Goal: Task Accomplishment & Management: Use online tool/utility

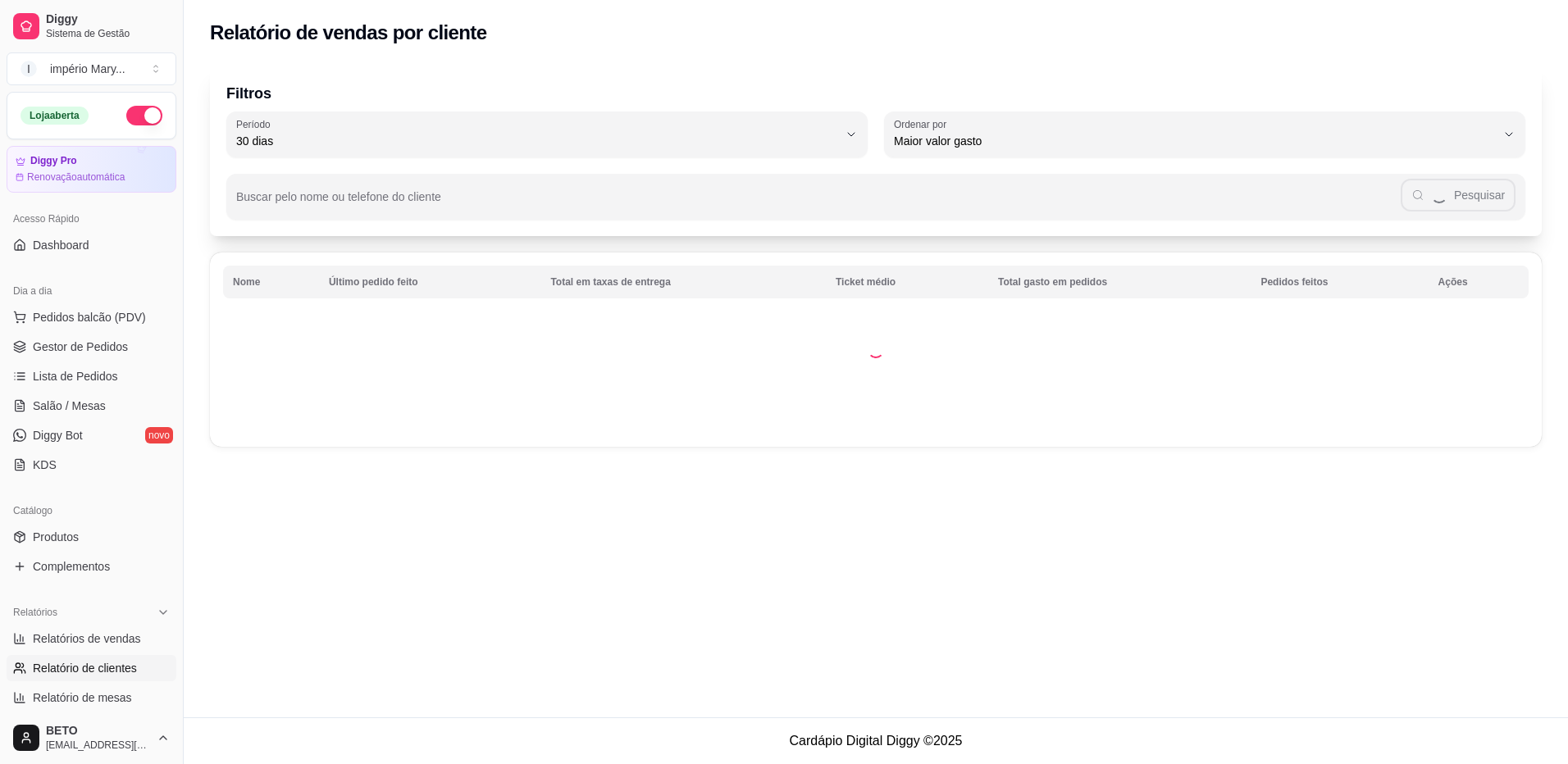
select select "30"
select select "HIGHEST_TOTAL_SPENT_WITH_ORDERS"
click at [122, 634] on span "Relatórios de vendas" at bounding box center [87, 638] width 109 height 16
select select "ALL"
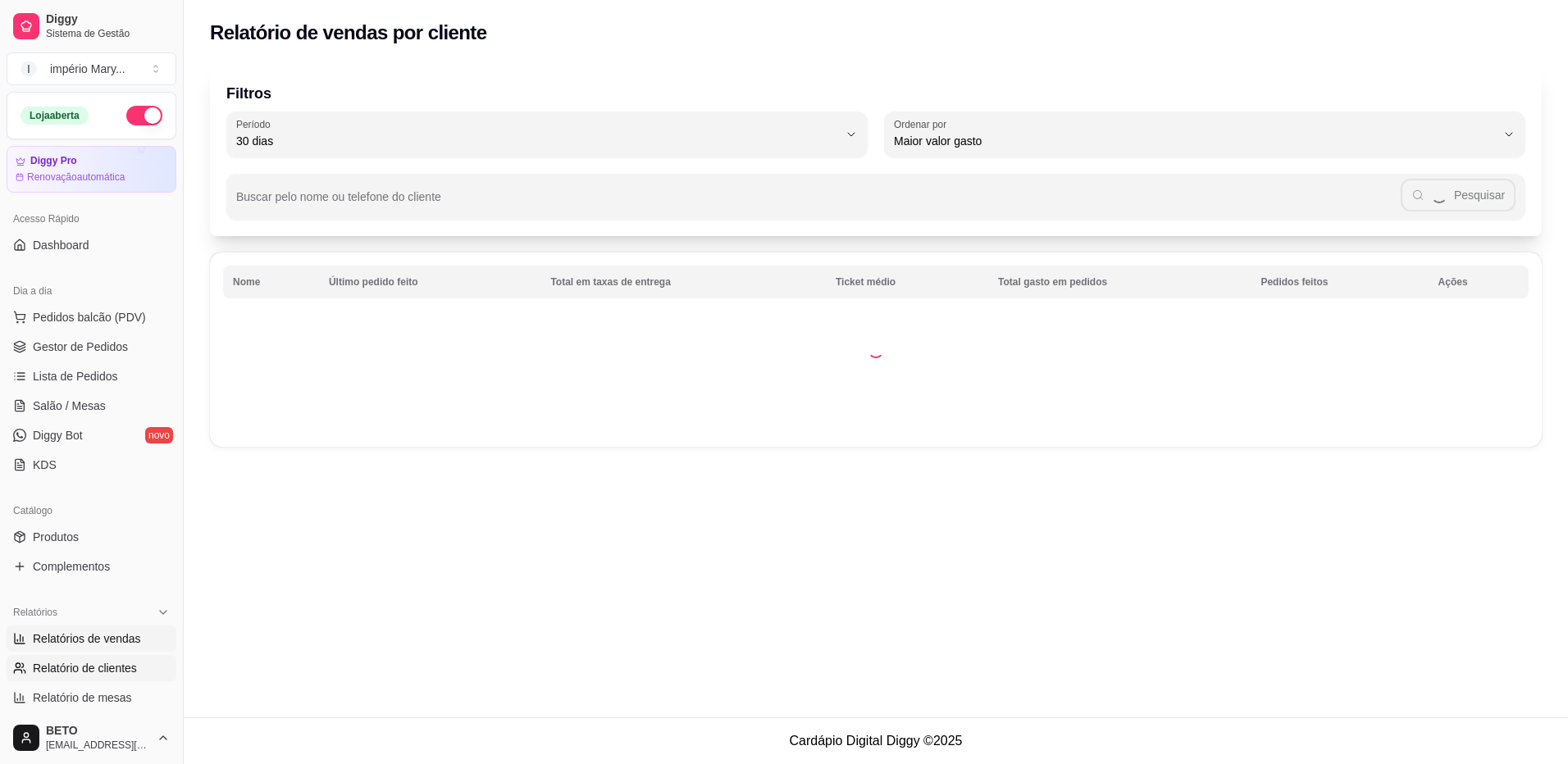
select select "0"
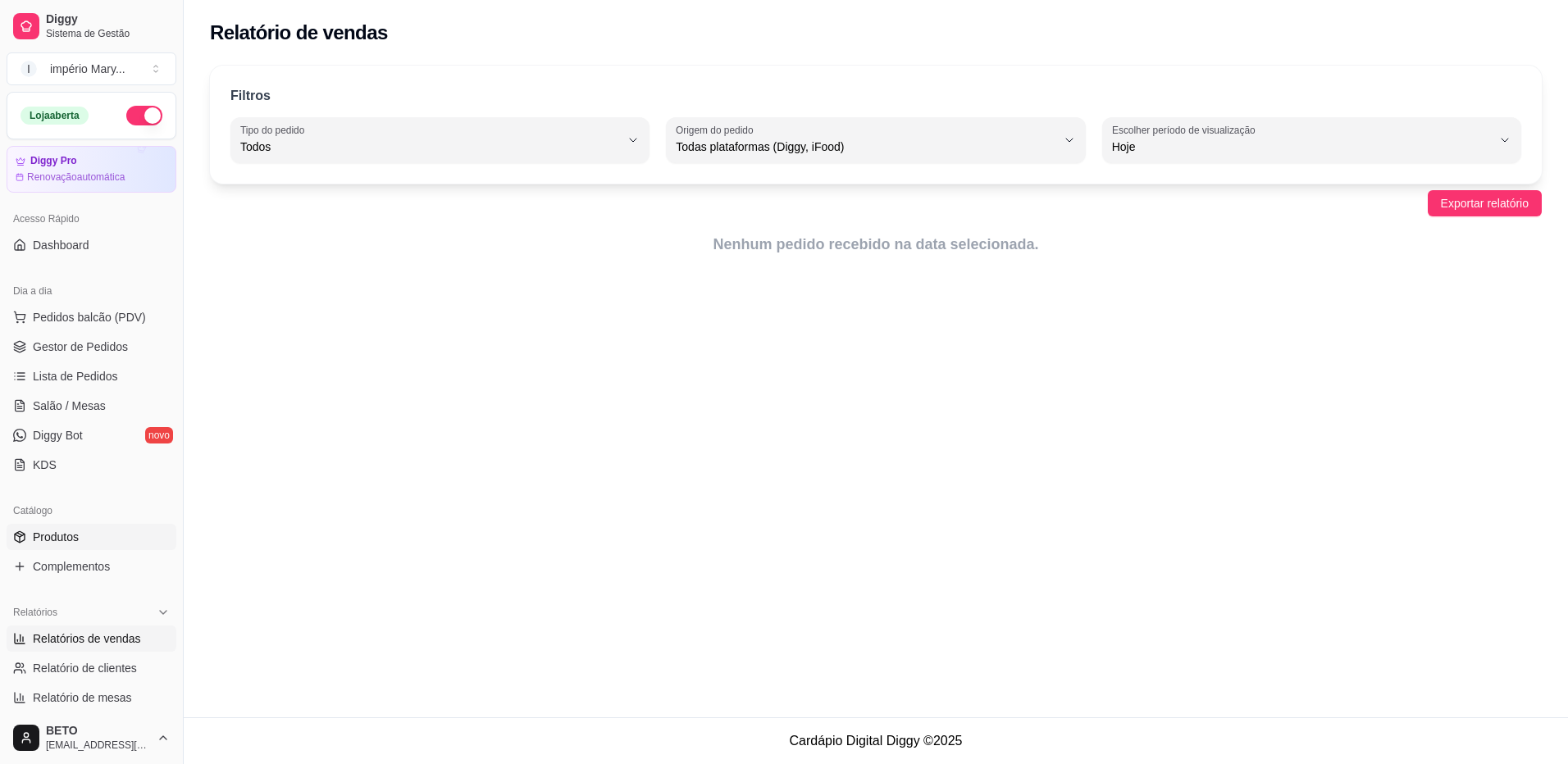
click at [75, 524] on link "Produtos" at bounding box center [91, 537] width 170 height 26
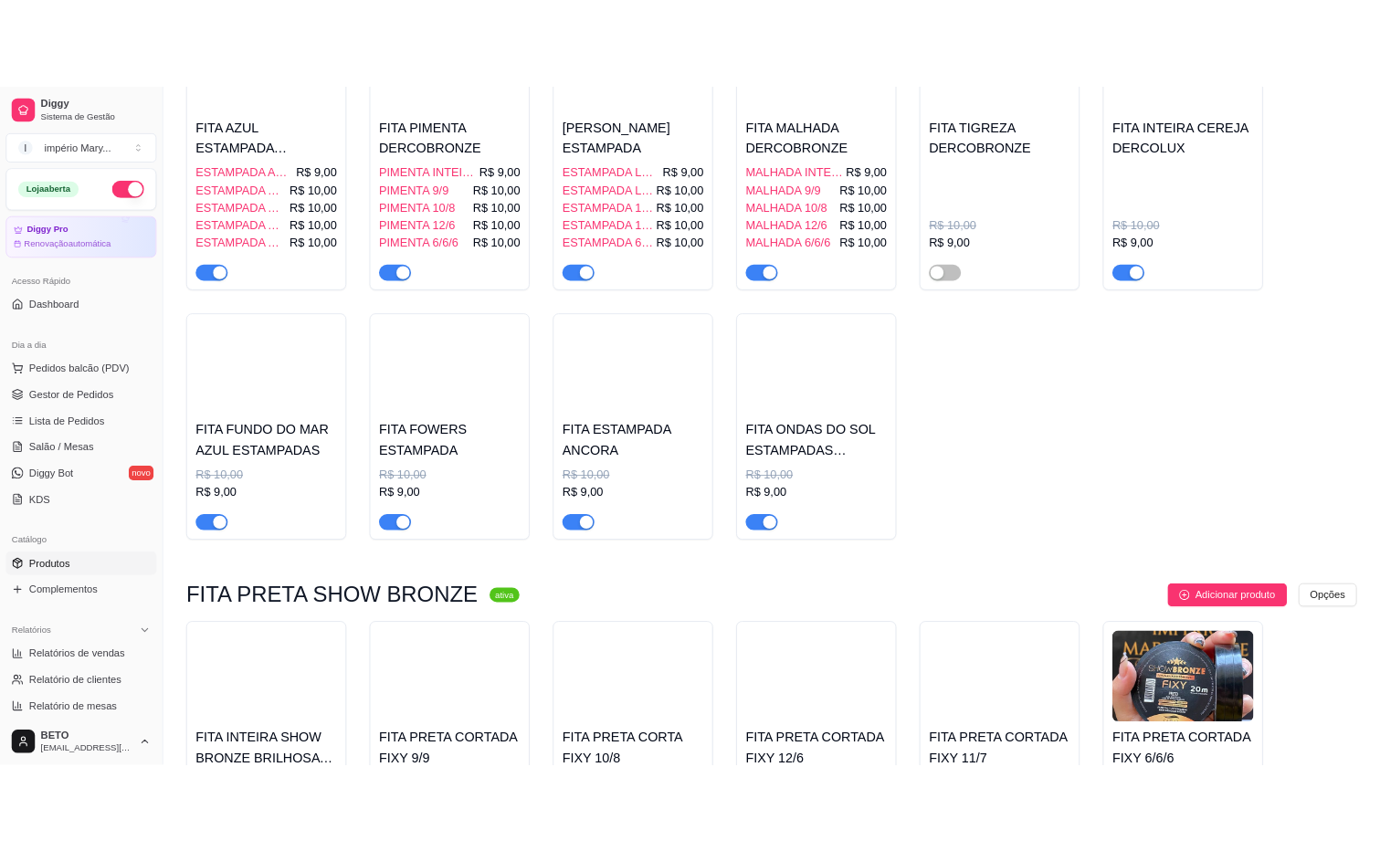
scroll to position [32269, 0]
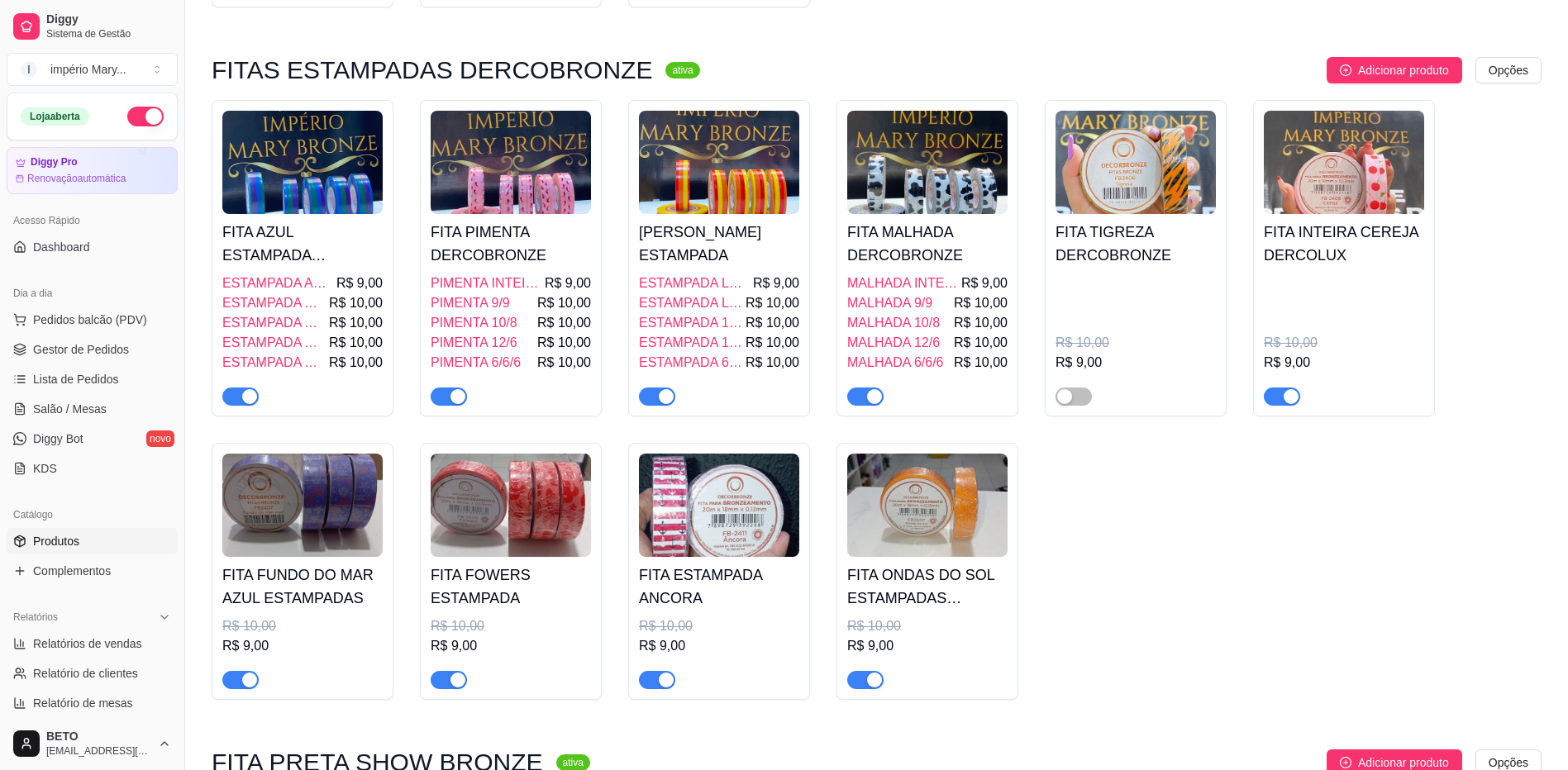
click at [1360, 267] on h4 "FITA INTEIRA CEREJA DERCOLUX" at bounding box center [1344, 243] width 160 height 46
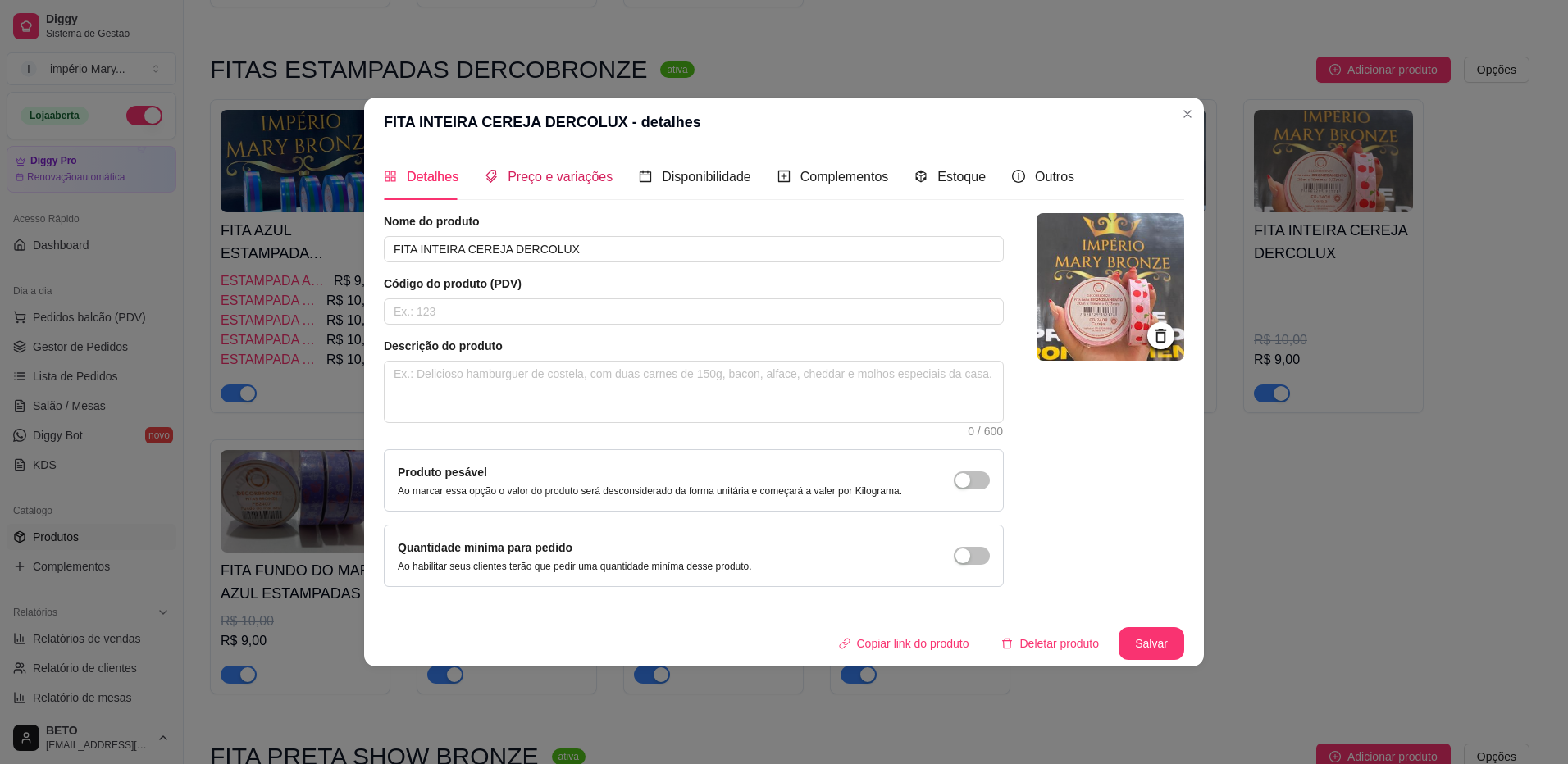
click at [591, 180] on span "Preço e variações" at bounding box center [559, 177] width 105 height 14
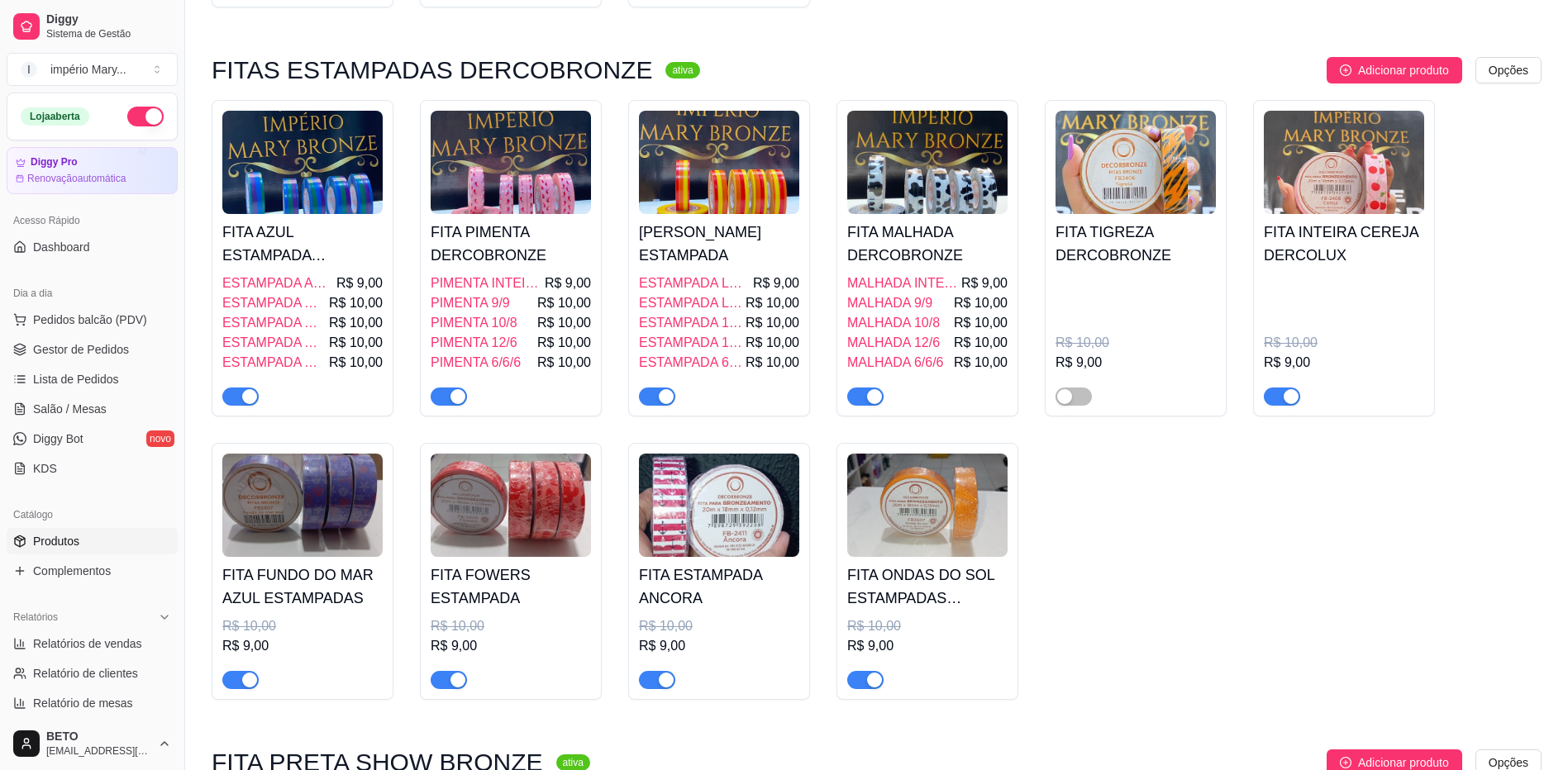
click at [1305, 267] on h4 "FITA INTEIRA CEREJA DERCOLUX" at bounding box center [1344, 243] width 160 height 46
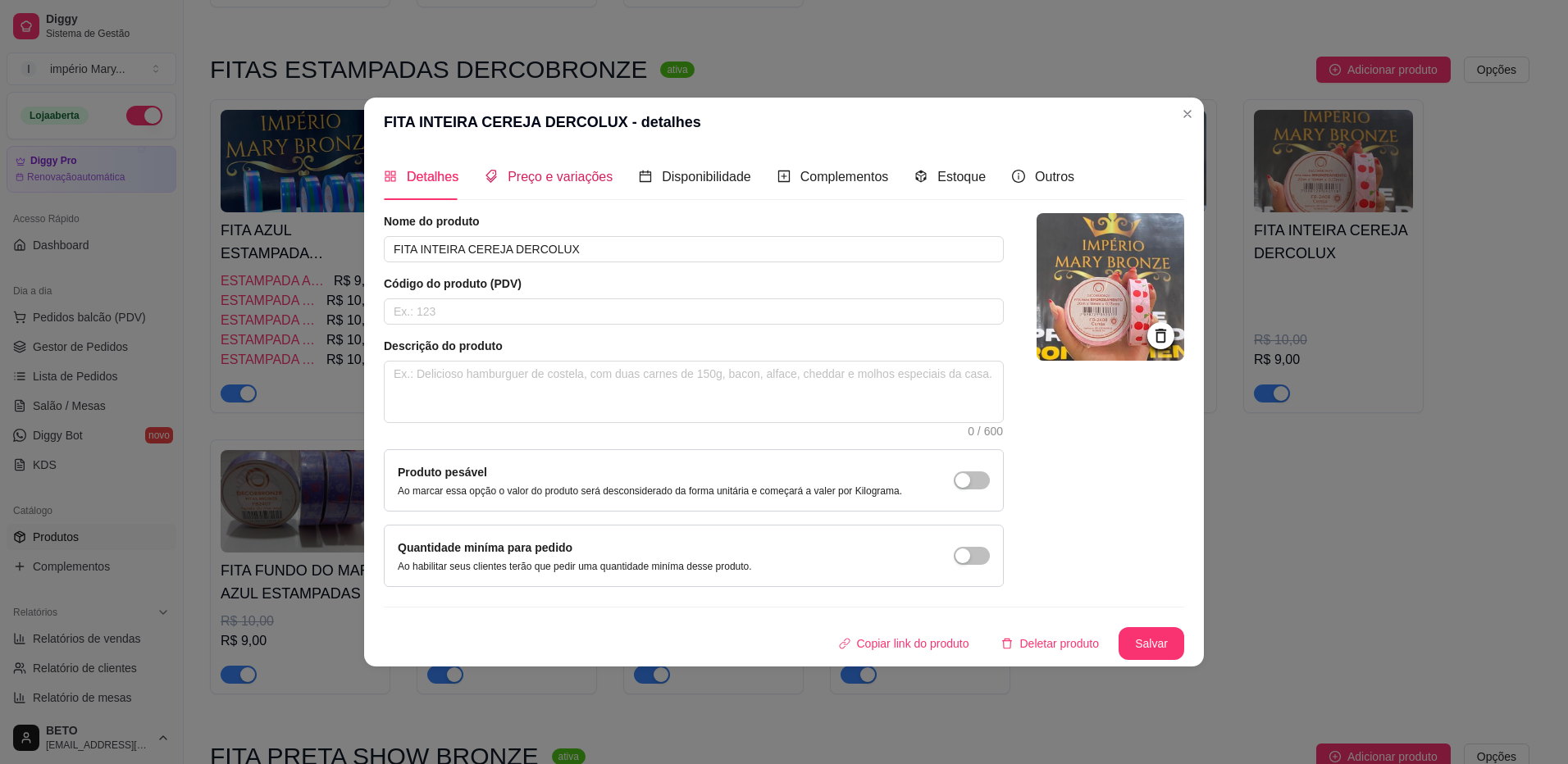
click at [595, 180] on span "Preço e variações" at bounding box center [559, 177] width 105 height 14
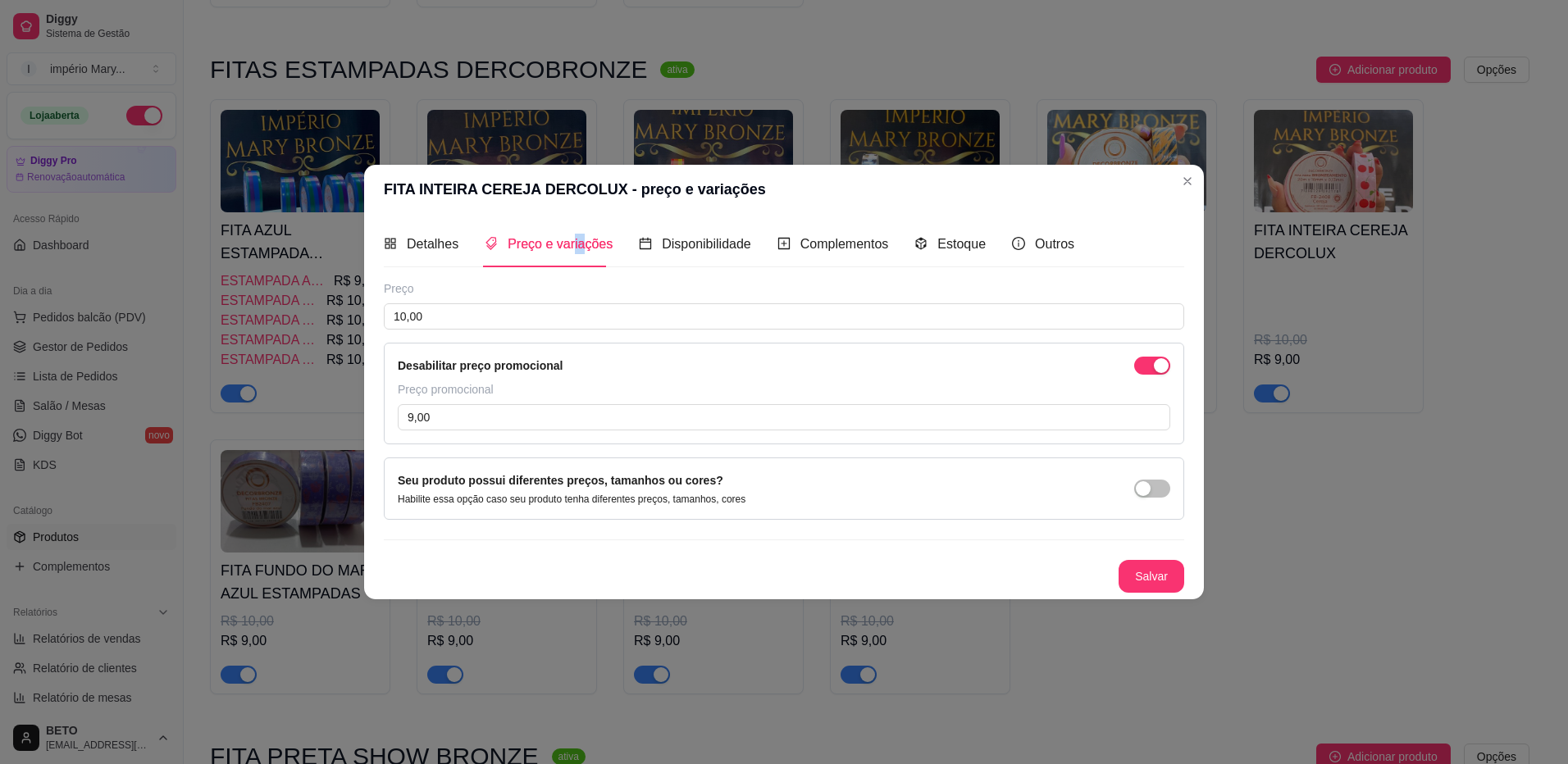
drag, startPoint x: 577, startPoint y: 220, endPoint x: 570, endPoint y: 238, distance: 19.3
click at [570, 236] on div "Preço e variações" at bounding box center [548, 244] width 128 height 47
drag, startPoint x: 570, startPoint y: 238, endPoint x: 561, endPoint y: 247, distance: 12.7
click at [561, 247] on span "Preço e variações" at bounding box center [559, 244] width 105 height 14
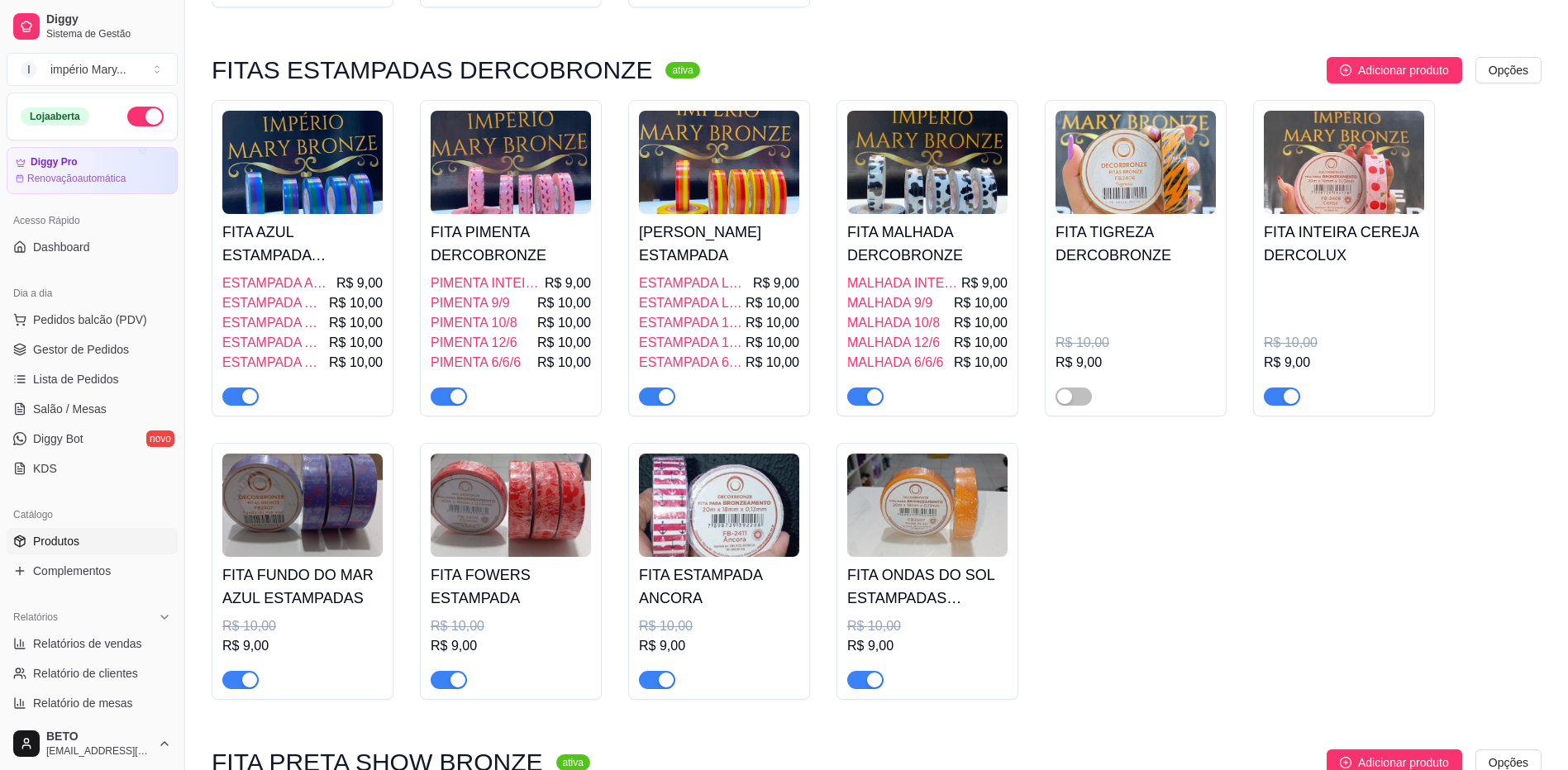
click at [1316, 267] on h4 "FITA INTEIRA CEREJA DERCOLUX" at bounding box center [1344, 243] width 160 height 46
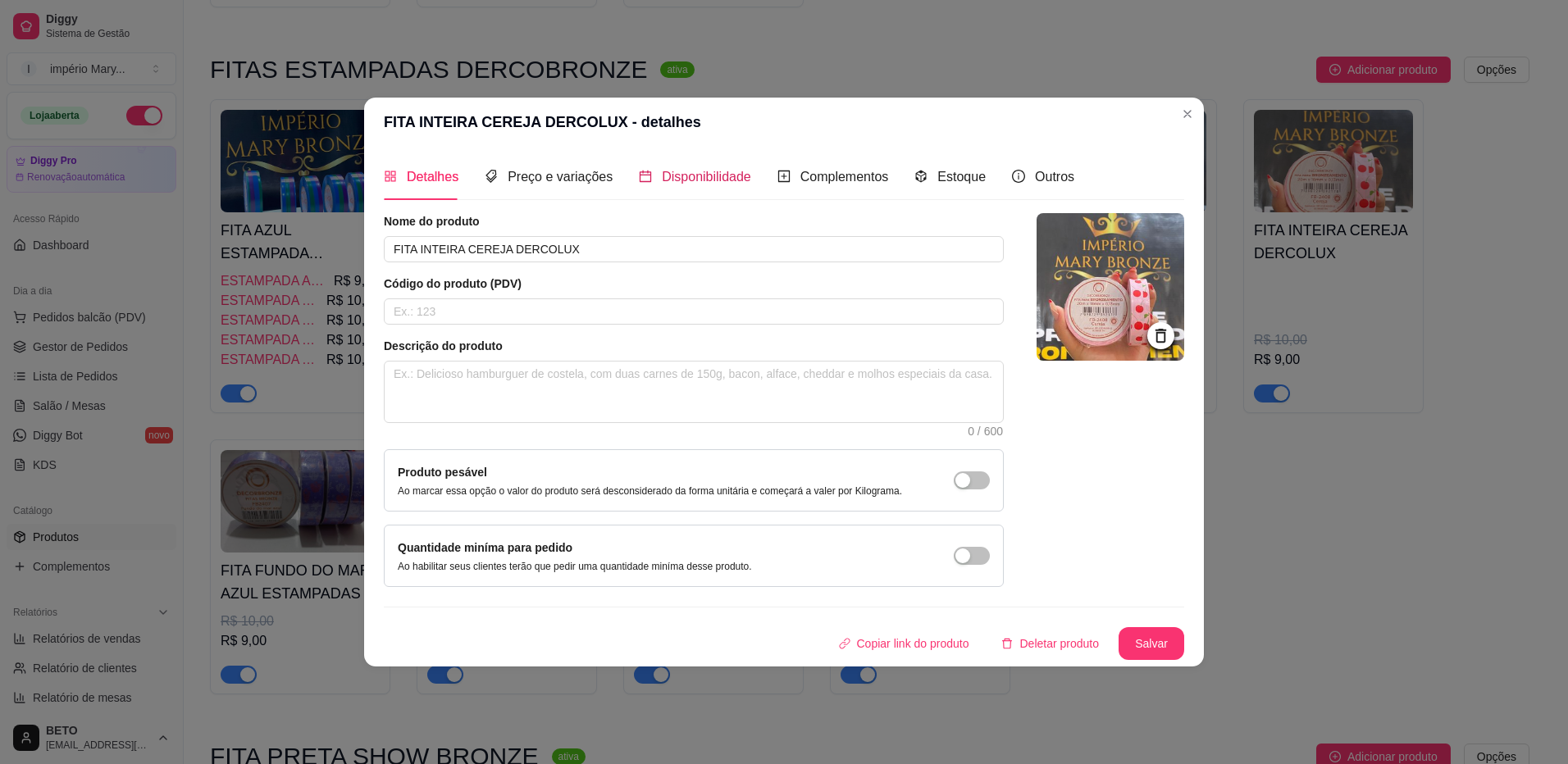
click at [670, 170] on span "Disponibilidade" at bounding box center [706, 177] width 90 height 14
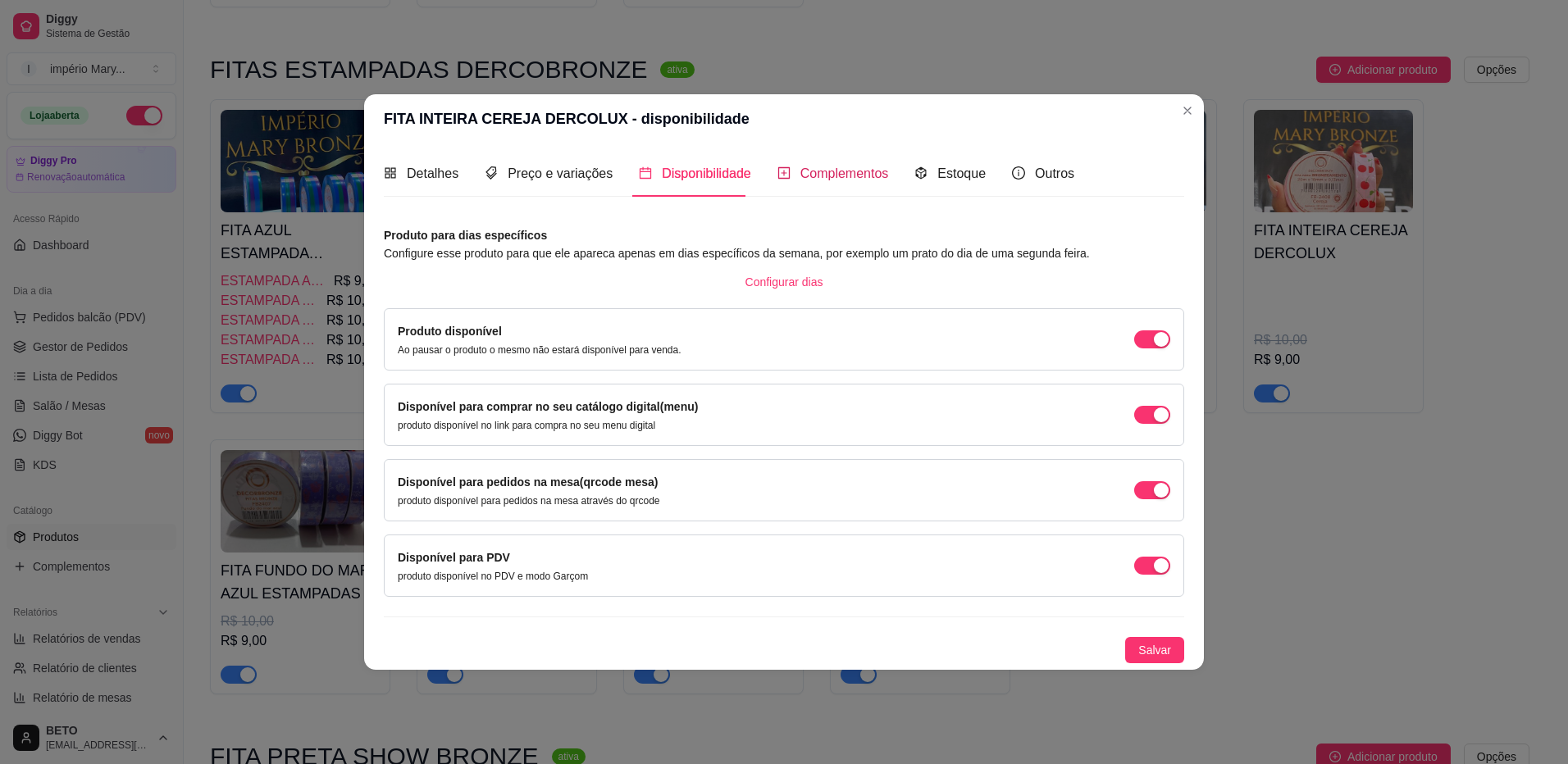
click at [793, 174] on div "Complementos" at bounding box center [833, 173] width 111 height 21
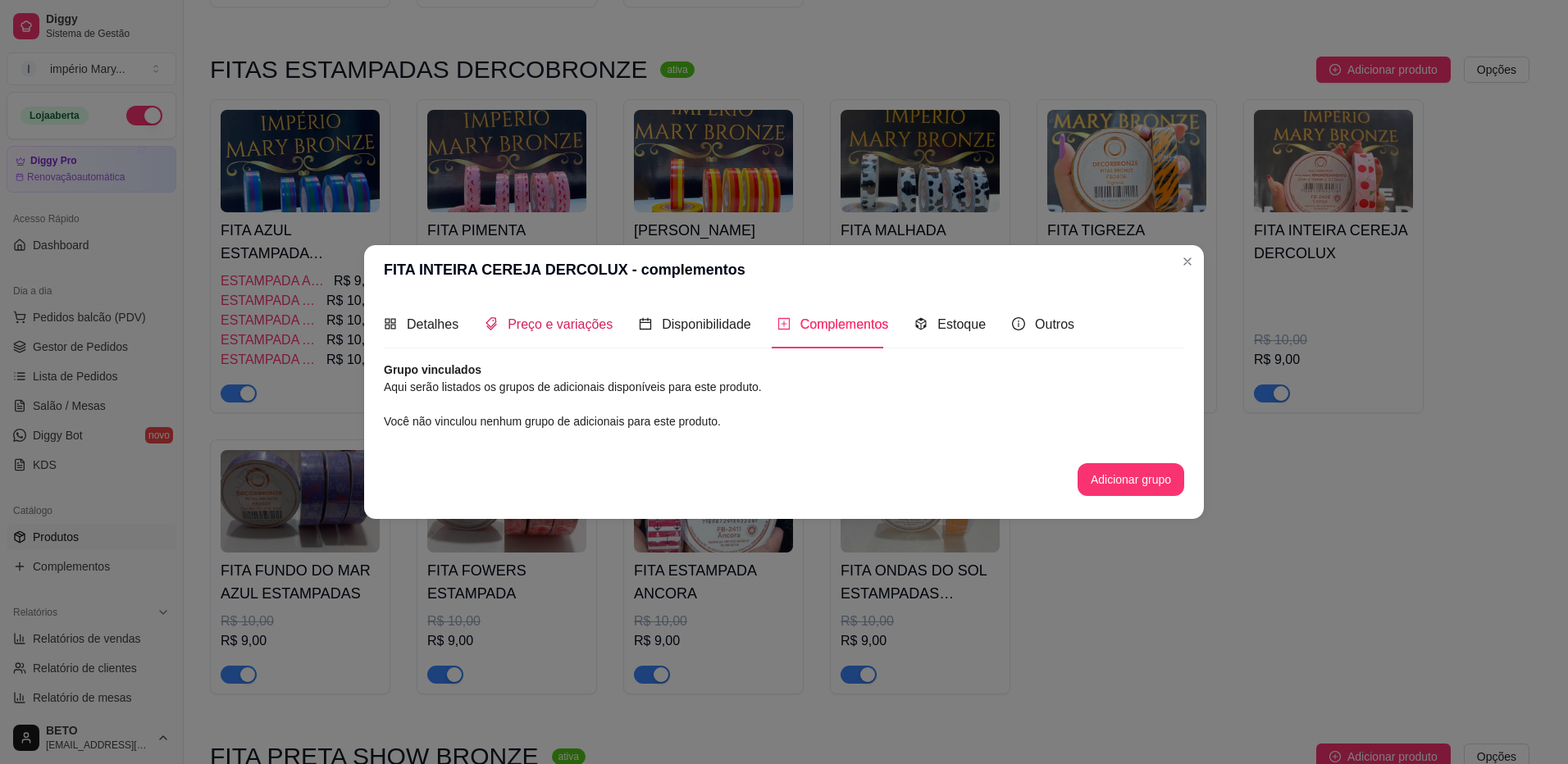
click at [567, 323] on span "Preço e variações" at bounding box center [559, 325] width 105 height 14
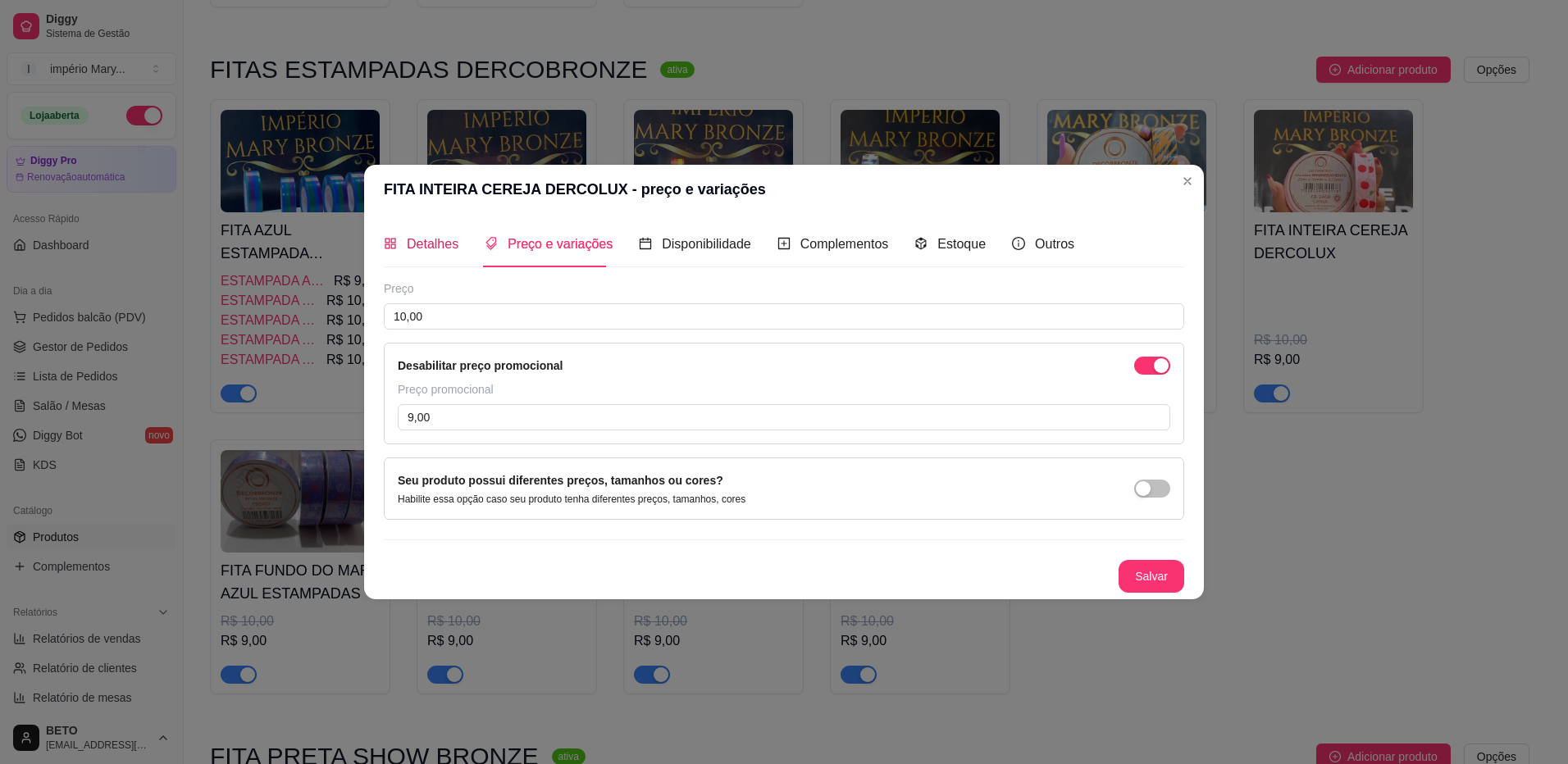
click at [441, 244] on span "Detalhes" at bounding box center [433, 244] width 52 height 14
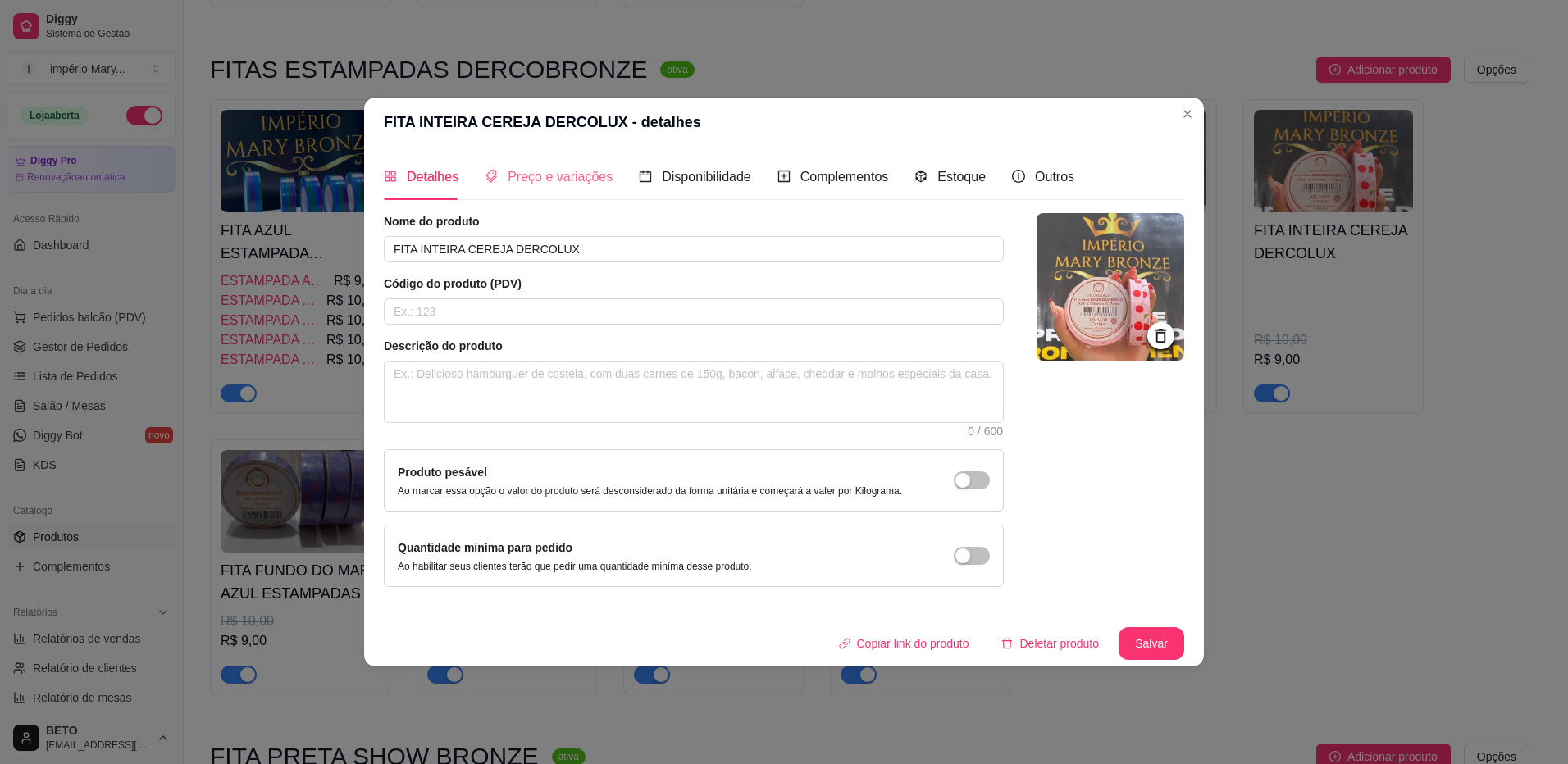
click at [533, 191] on div "Preço e variações" at bounding box center [548, 177] width 128 height 47
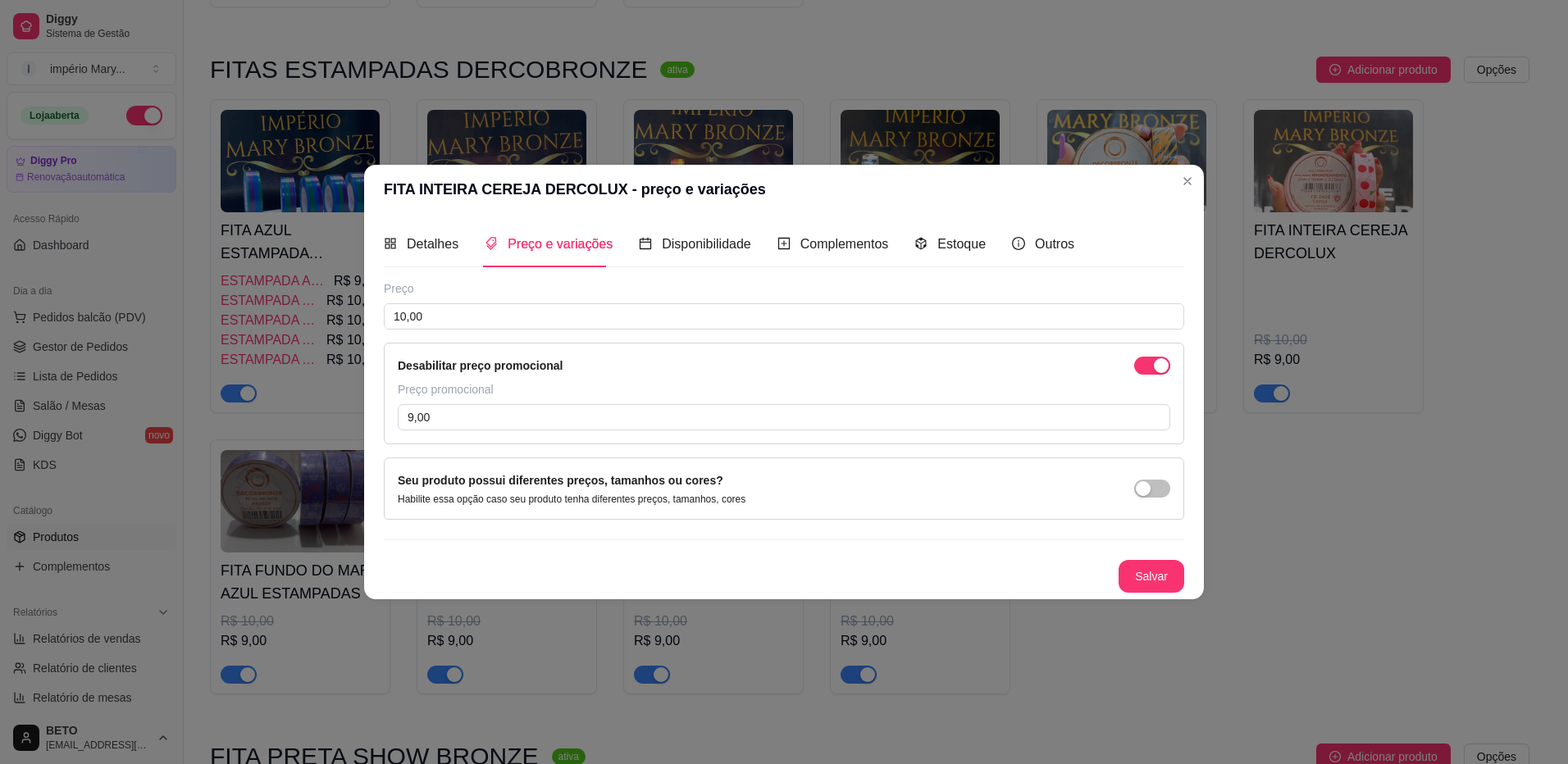
click at [1161, 477] on div "Seu produto possui diferentes preços, tamanhos ou cores? Habilite essa opção ca…" at bounding box center [784, 488] width 773 height 34
click at [1161, 487] on span "button" at bounding box center [1152, 488] width 36 height 18
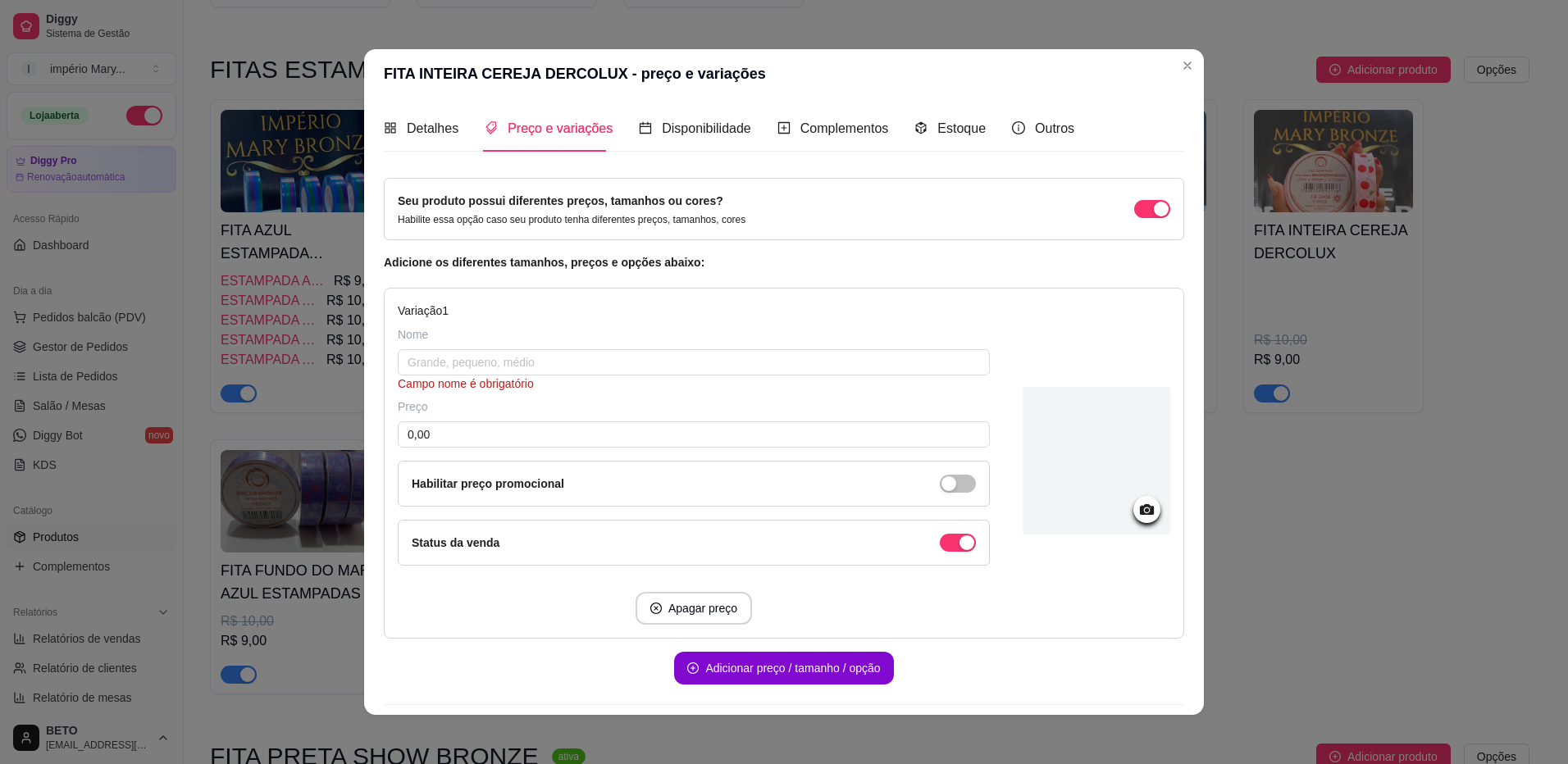
click at [563, 140] on div "Preço e variações" at bounding box center [548, 128] width 128 height 47
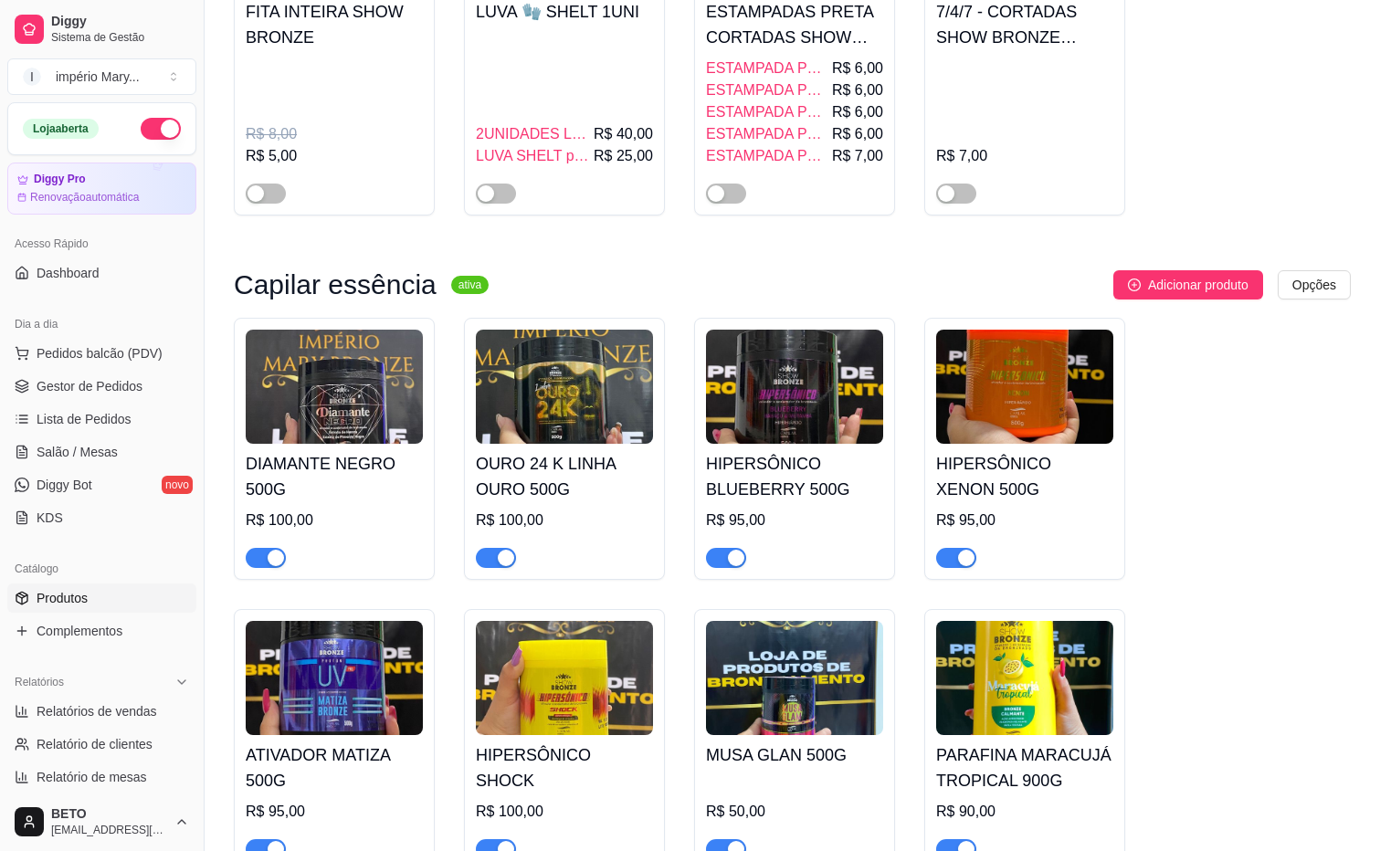
scroll to position [0, 0]
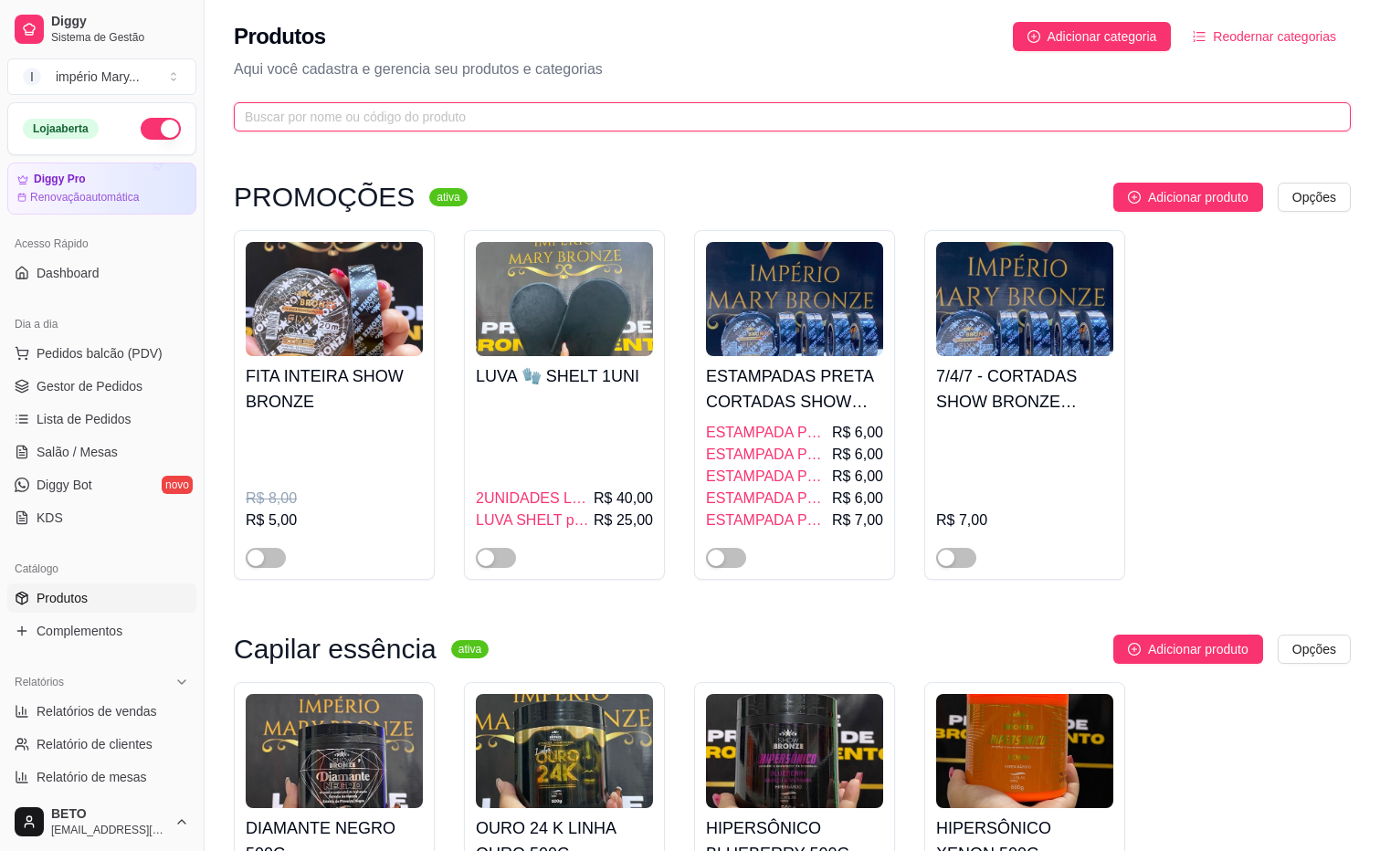
click at [1215, 117] on input "text" at bounding box center [785, 117] width 1081 height 20
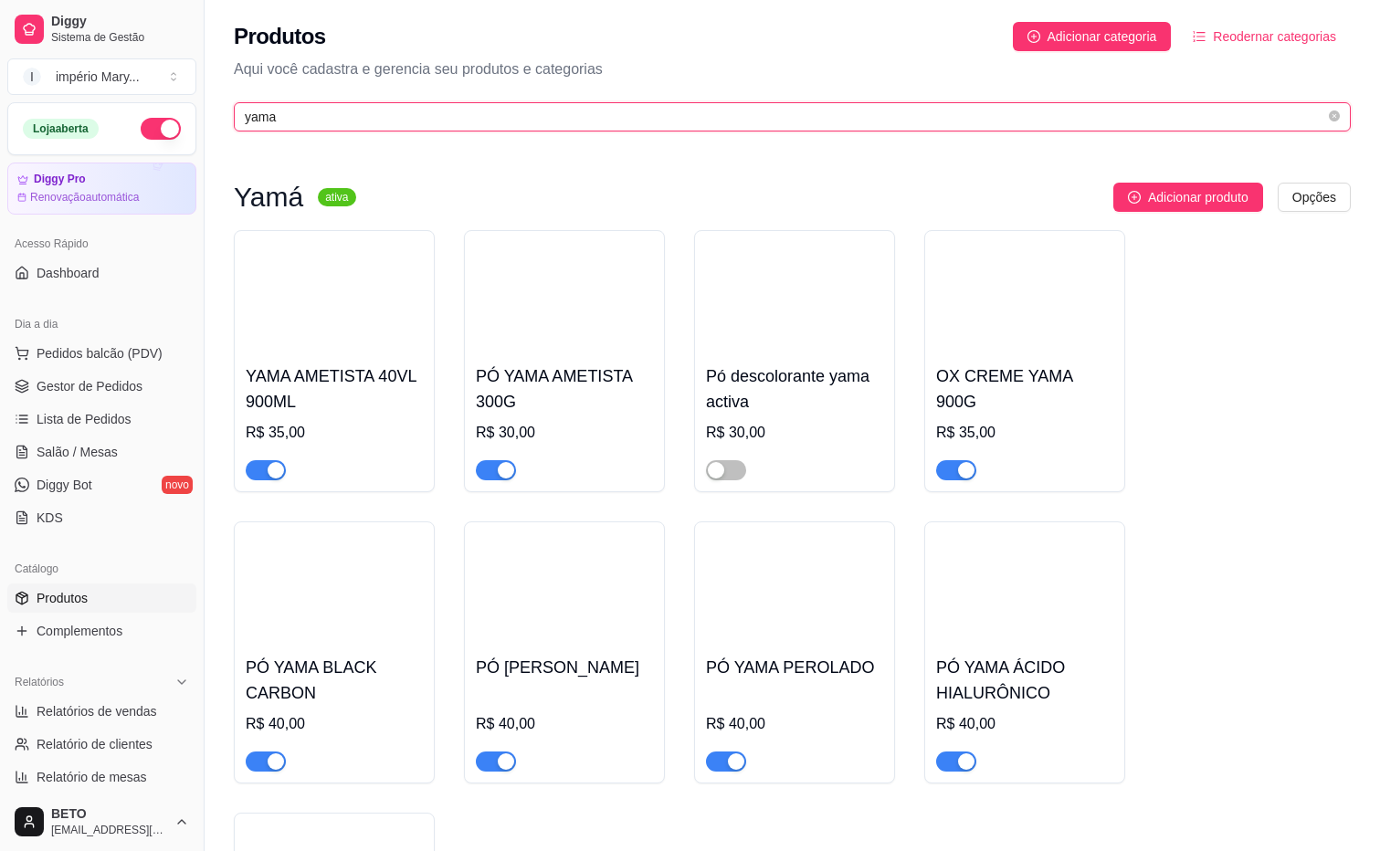
type input "yama"
